Goal: Transaction & Acquisition: Subscribe to service/newsletter

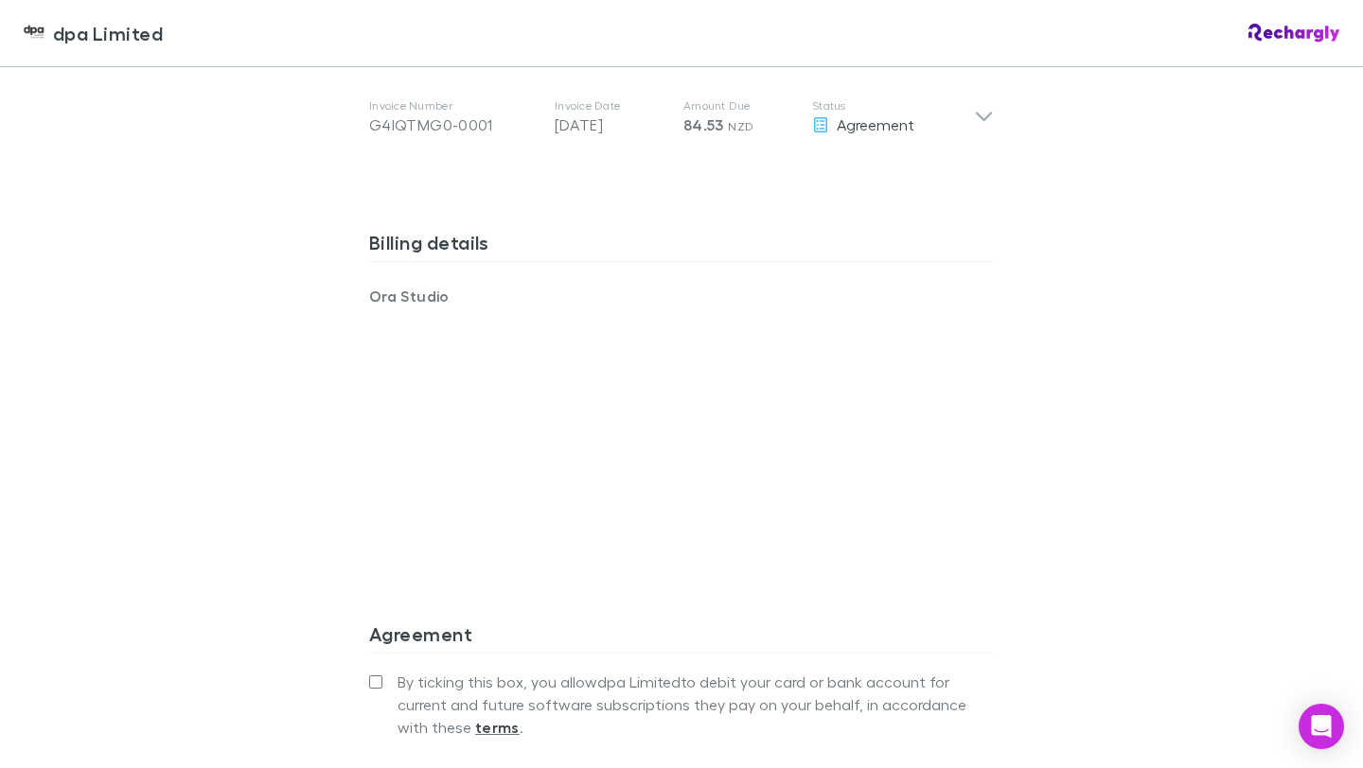
scroll to position [1083, 0]
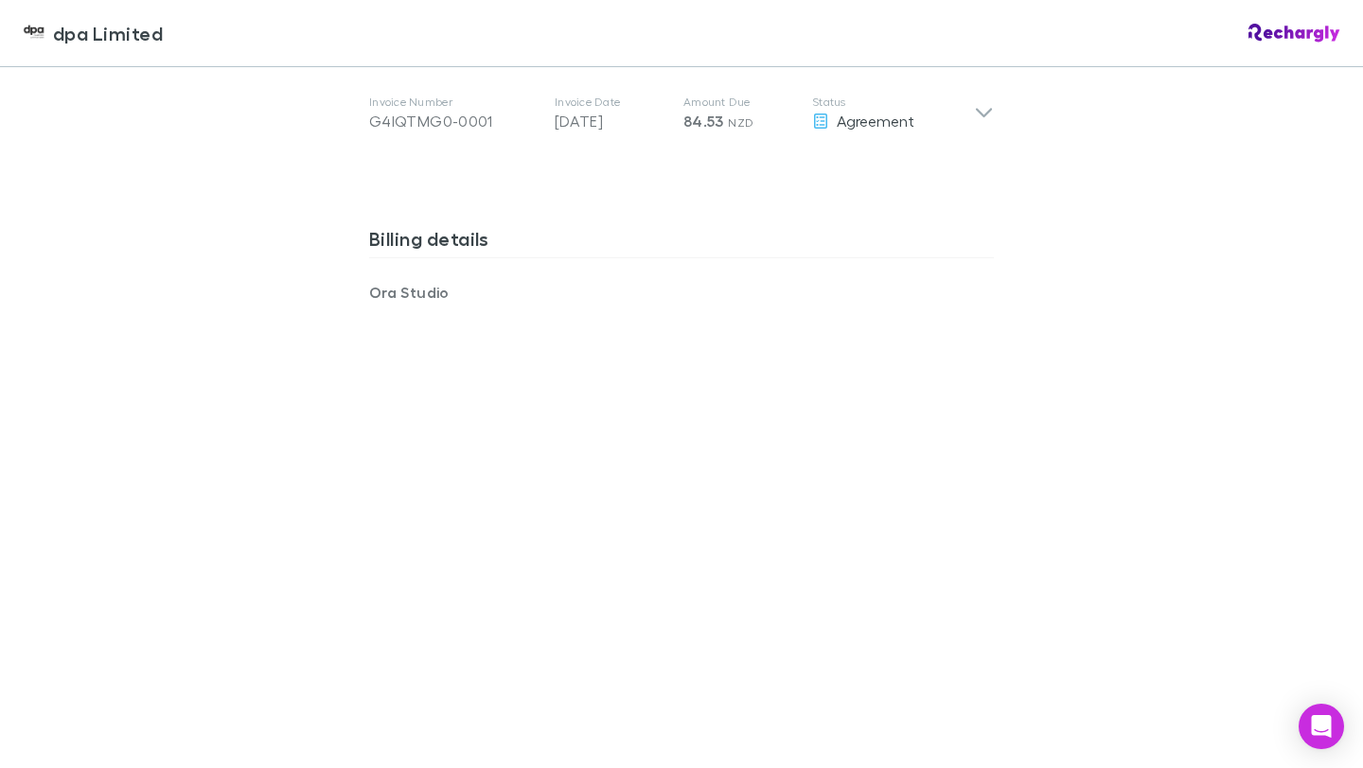
click at [173, 575] on div "dpa Limited dpa Limited Software subscriptions agreement dpa Limited has partne…" at bounding box center [681, 384] width 1363 height 768
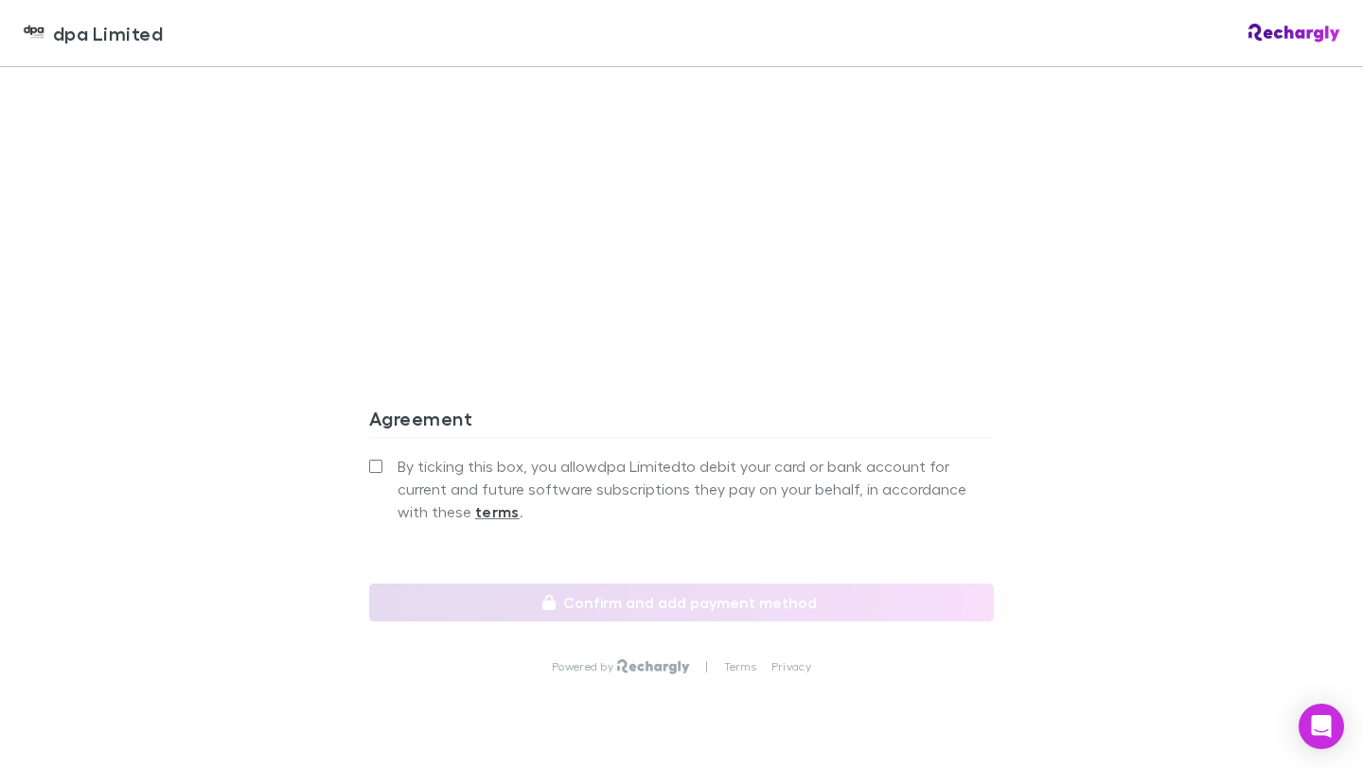
scroll to position [1572, 0]
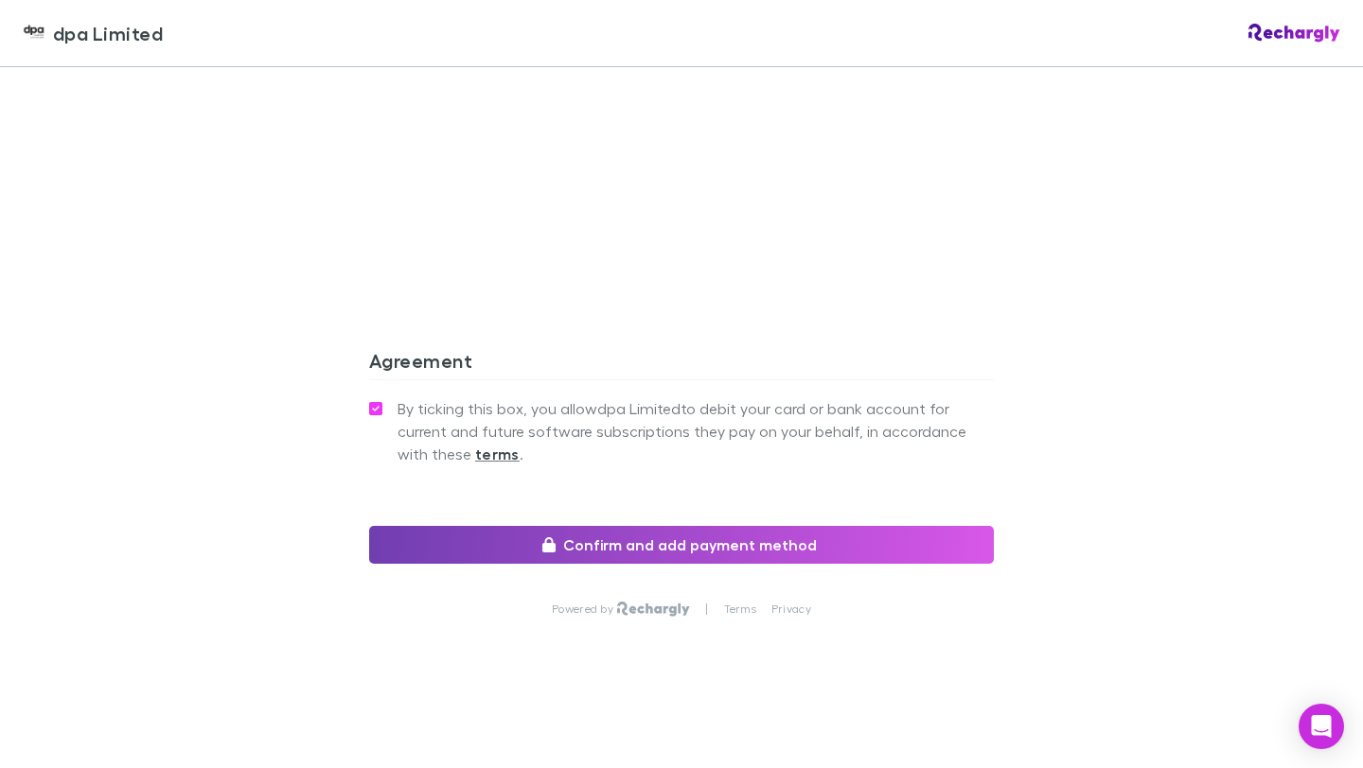
click at [634, 545] on button "Confirm and add payment method" at bounding box center [681, 545] width 625 height 38
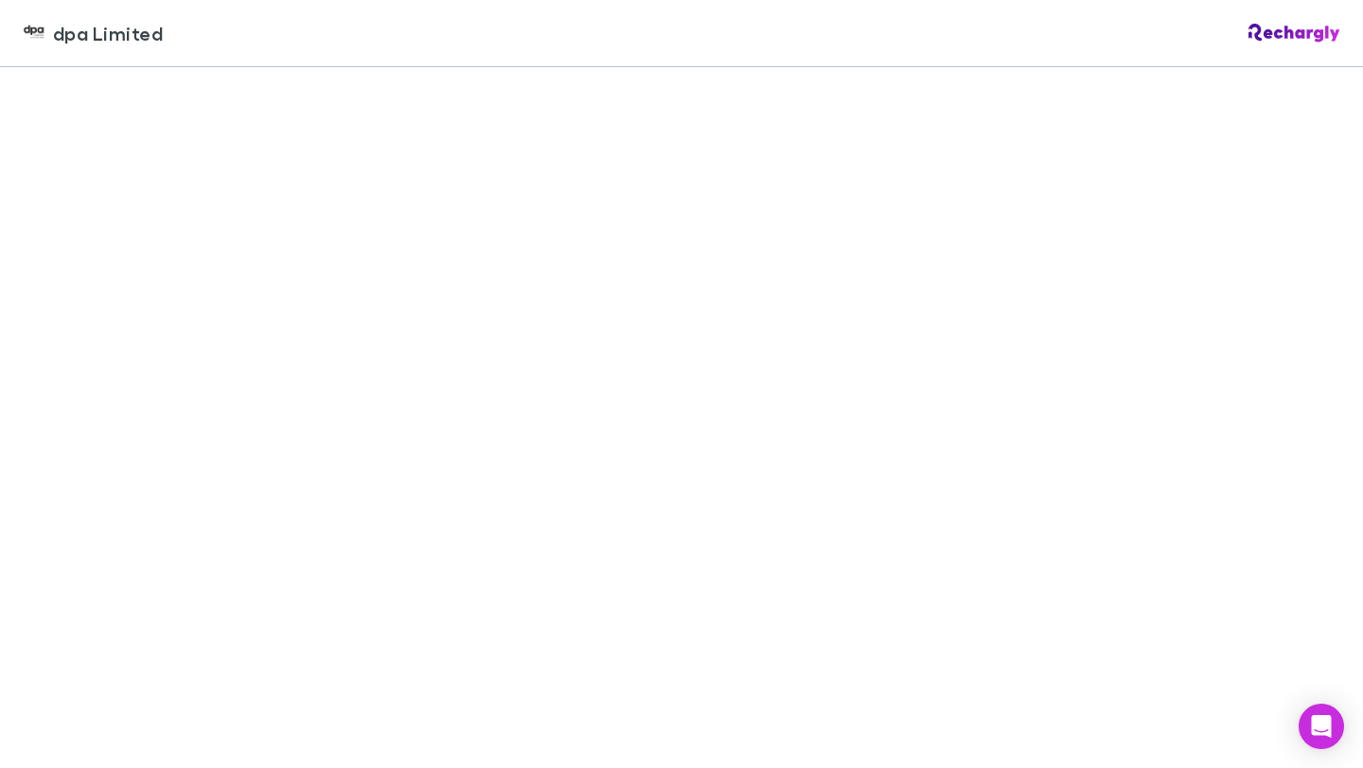
scroll to position [174, 0]
click at [381, 563] on div "Back to agreement Save payment method Powered by | Terms Privacy" at bounding box center [681, 417] width 1363 height 701
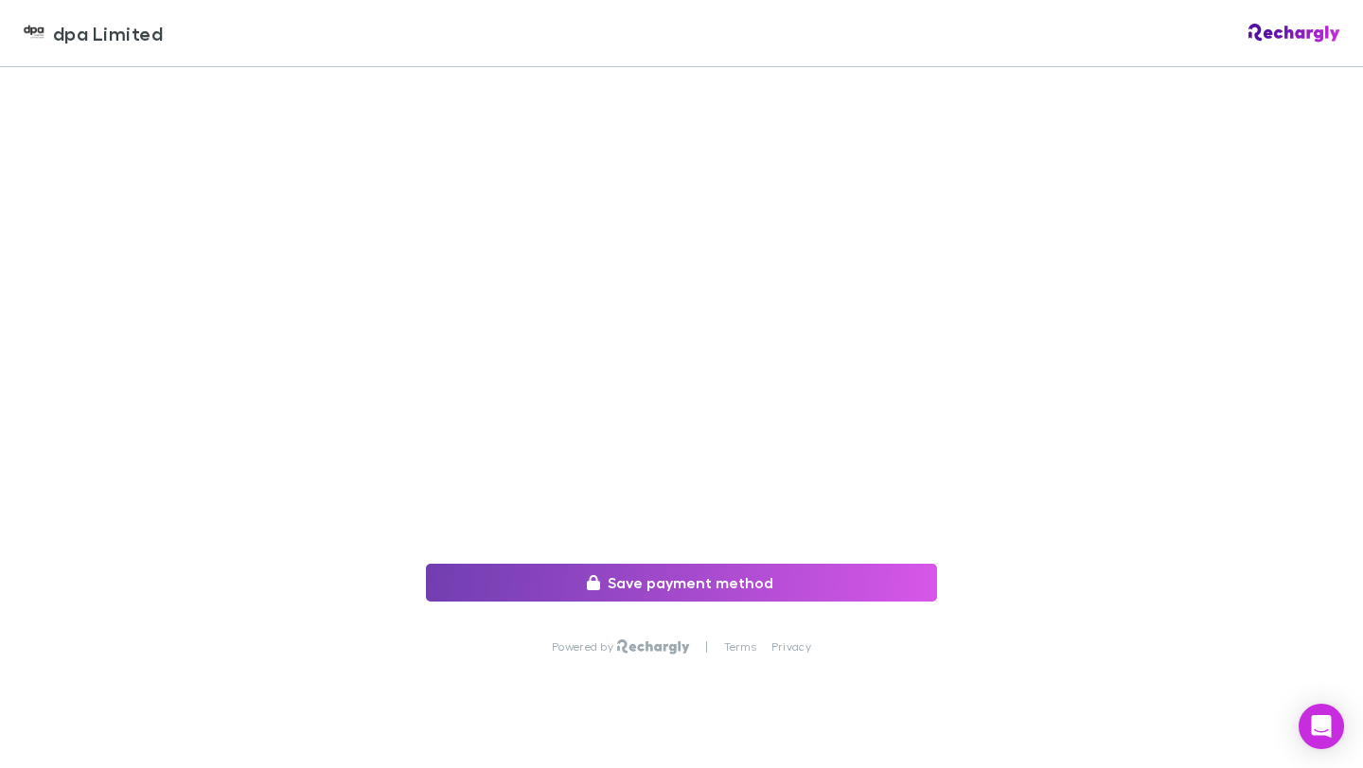
click at [634, 567] on button "Save payment method" at bounding box center [681, 583] width 511 height 38
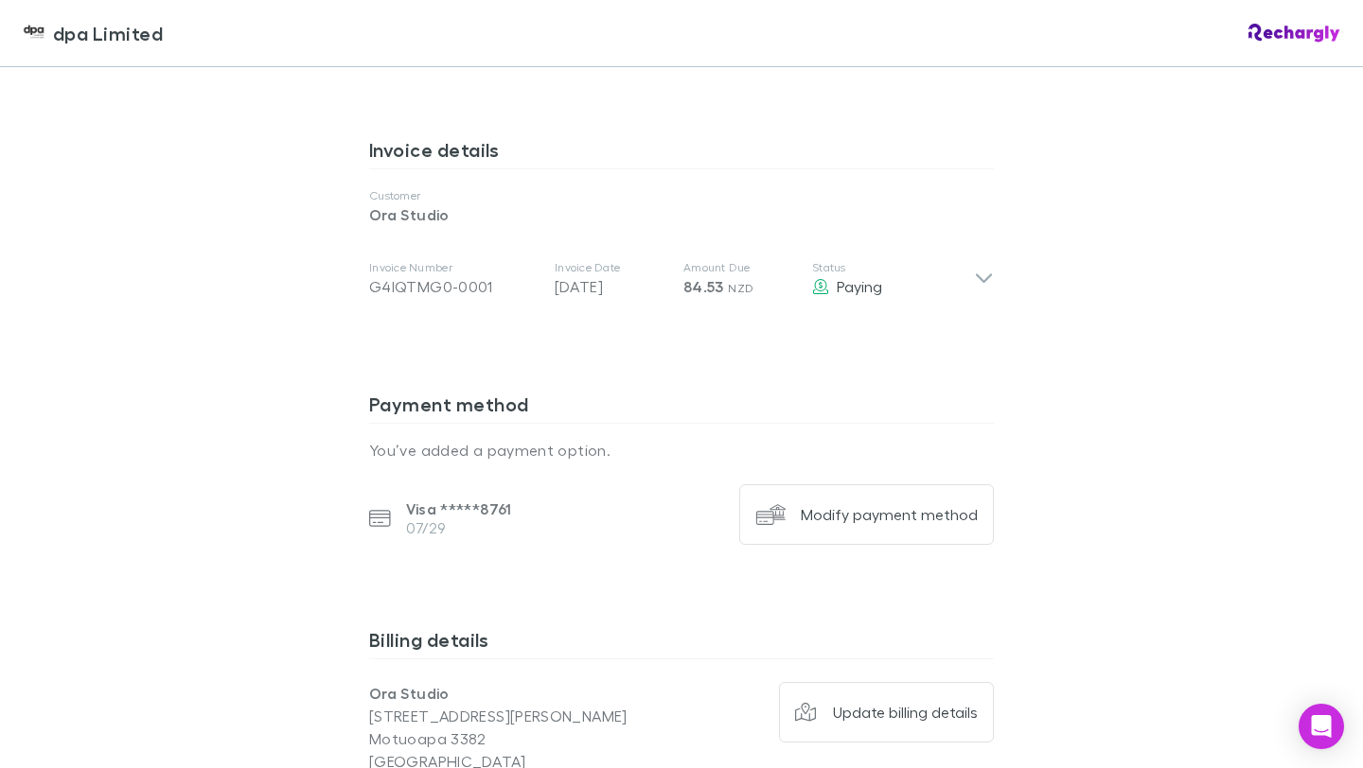
scroll to position [920, 0]
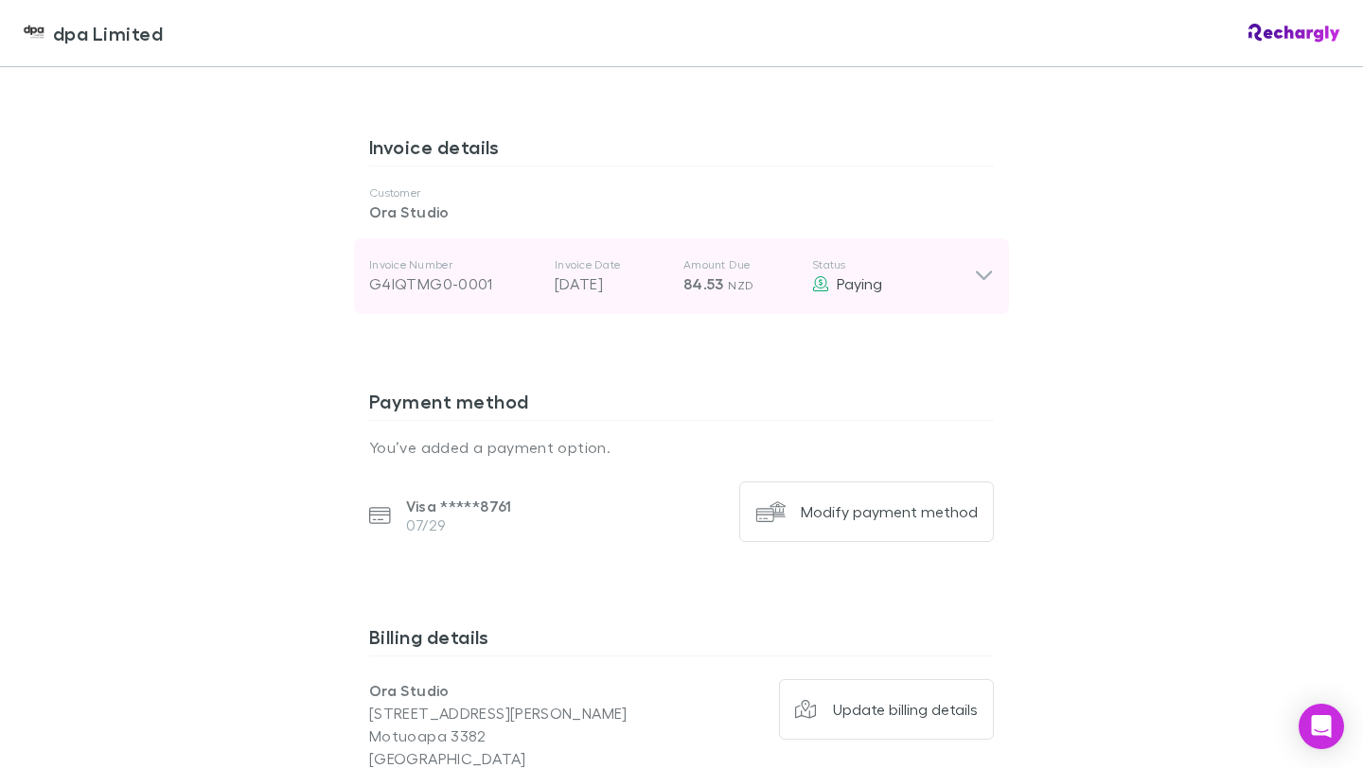
click at [901, 288] on div "Paying" at bounding box center [893, 284] width 162 height 23
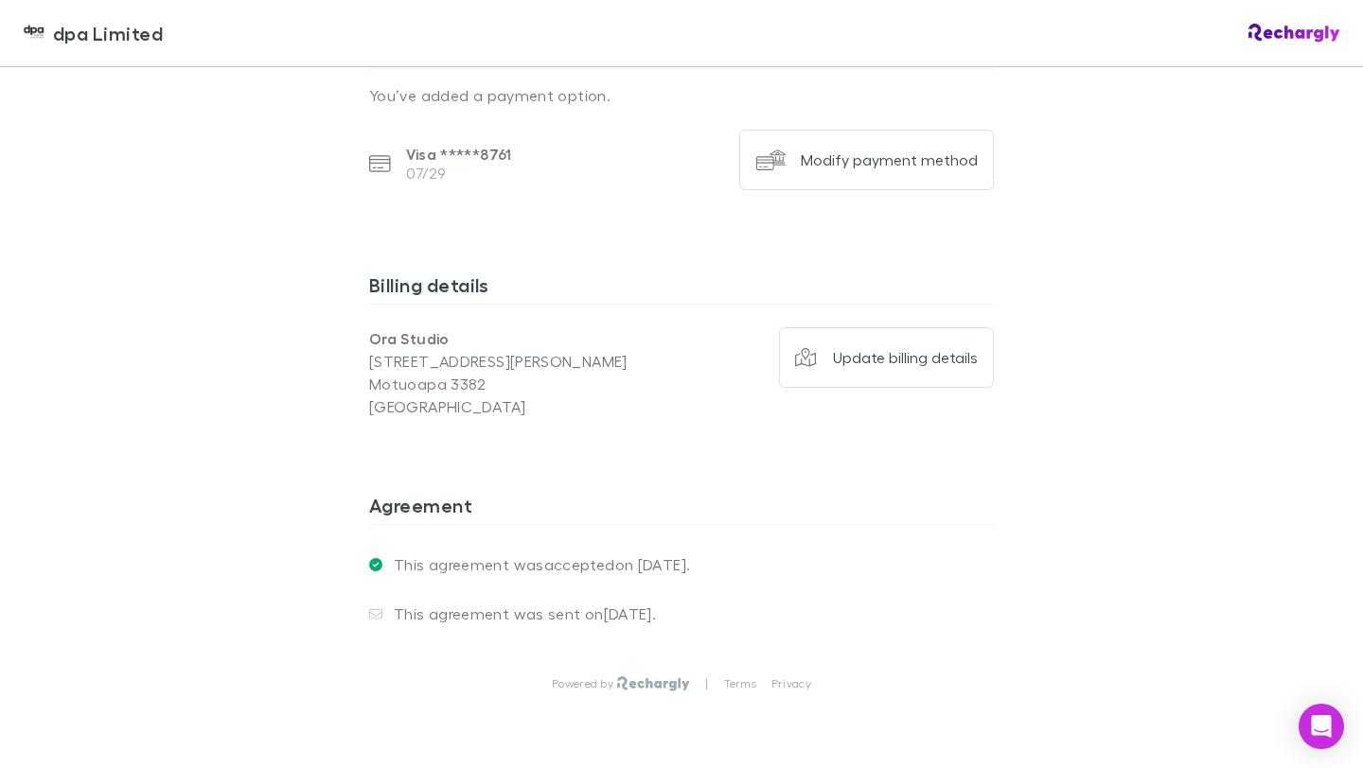
scroll to position [1716, 0]
